Goal: Task Accomplishment & Management: Manage account settings

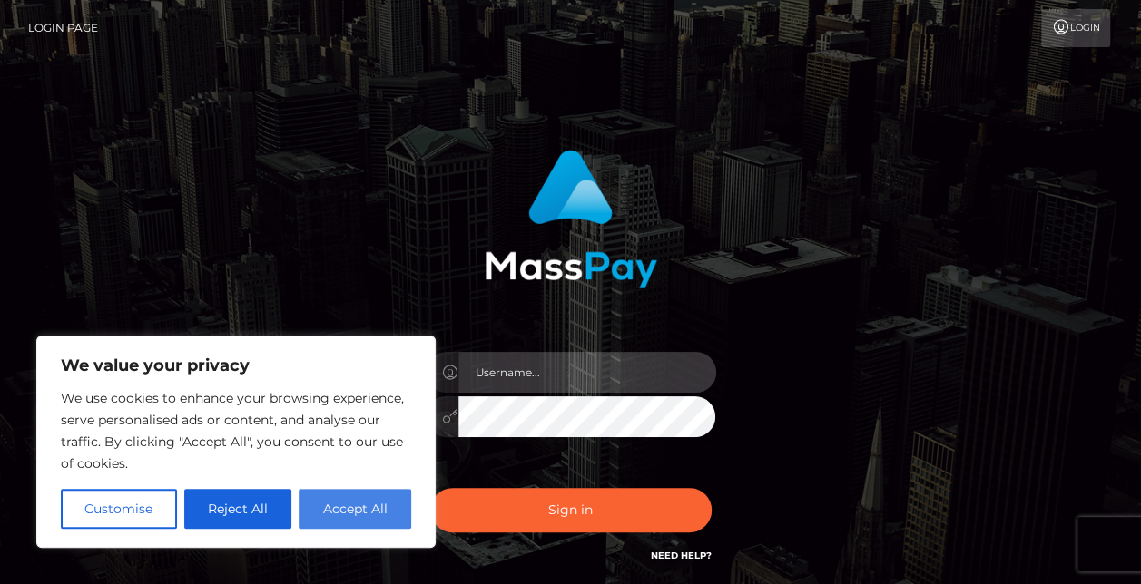
type input "Rod.SPB"
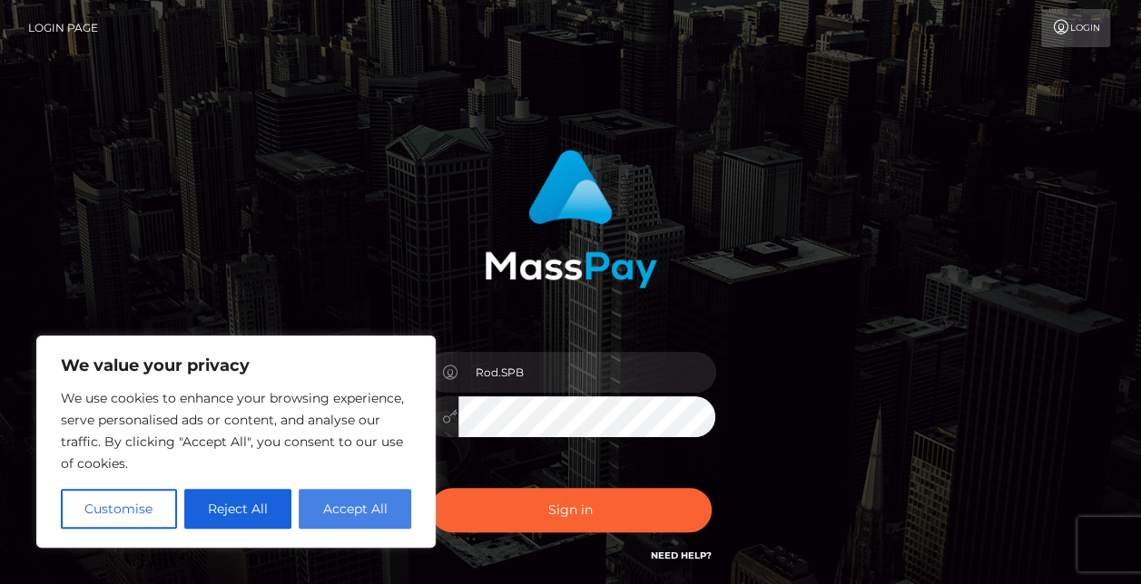
click at [336, 510] on button "Accept All" at bounding box center [355, 509] width 113 height 40
checkbox input "true"
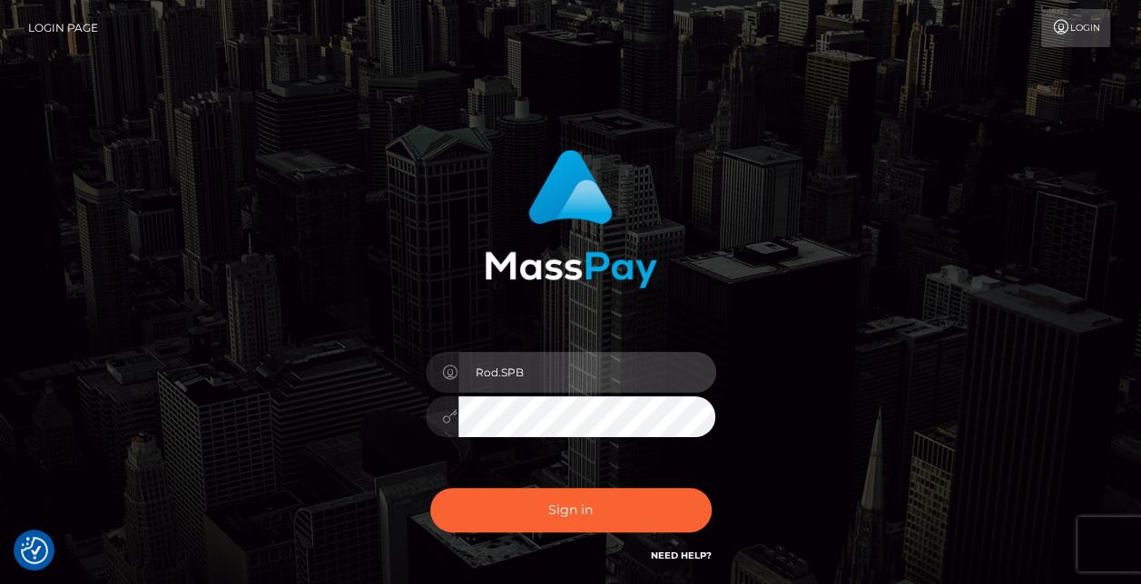
drag, startPoint x: 570, startPoint y: 377, endPoint x: 440, endPoint y: 382, distance: 129.9
click at [440, 382] on div "Rod.SPB" at bounding box center [571, 369] width 290 height 35
type input "Rod.B2Spin"
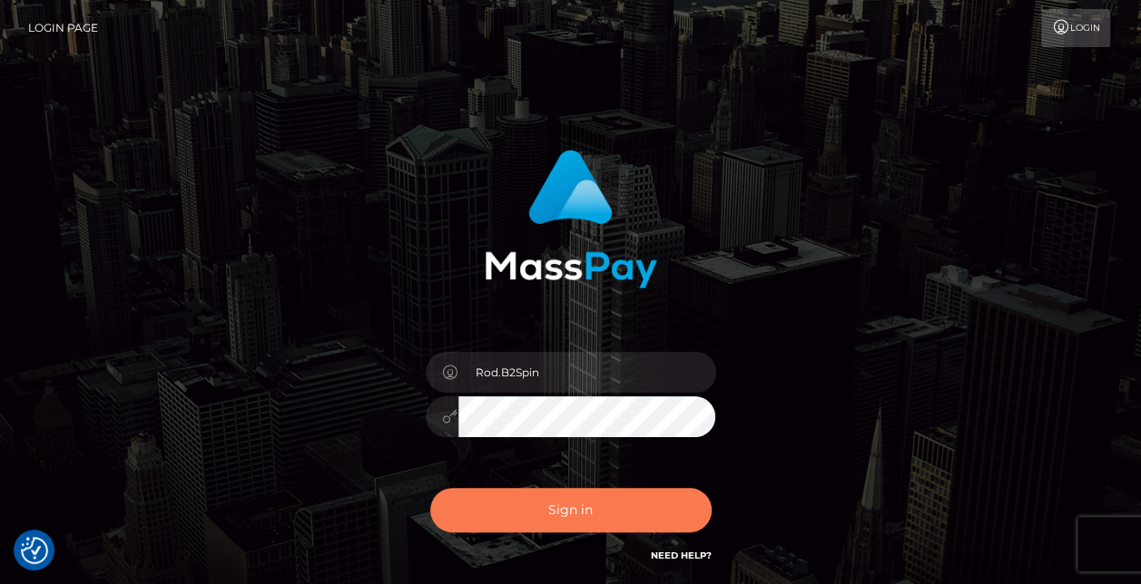
click at [545, 496] on button "Sign in" at bounding box center [570, 510] width 281 height 44
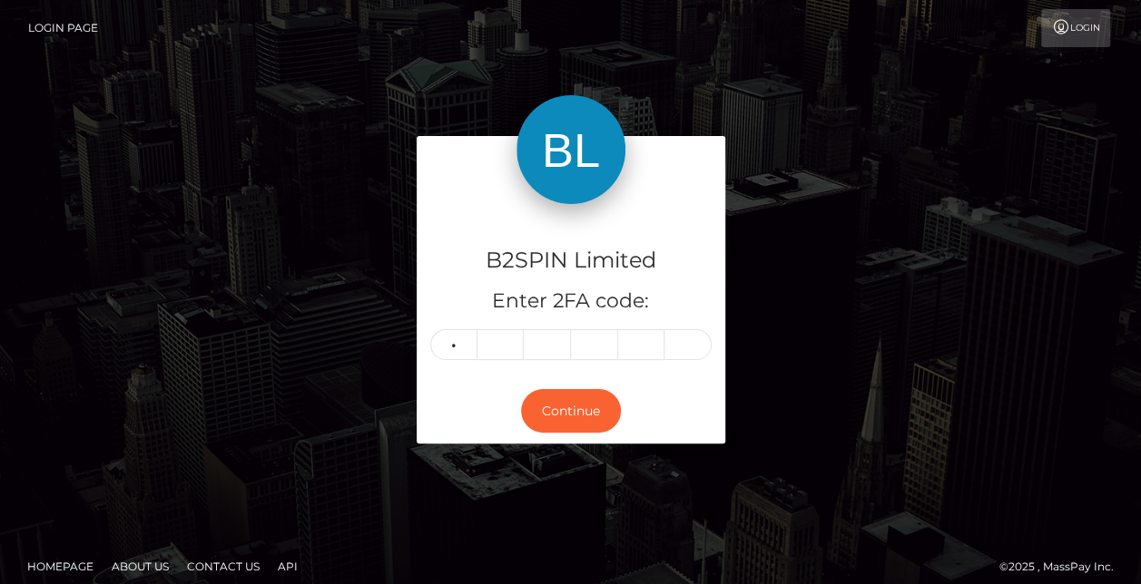
type input "5"
type input "6"
type input "5"
type input "2"
type input "3"
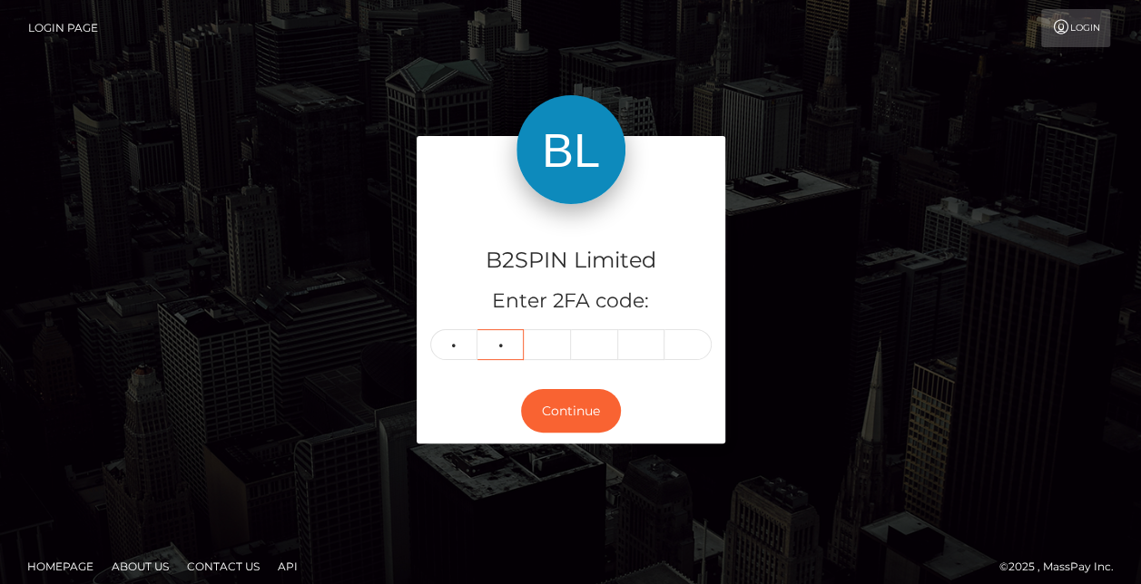
type input "6"
type input "5"
type input "2"
type input "0"
type input "3"
